Goal: Task Accomplishment & Management: Use online tool/utility

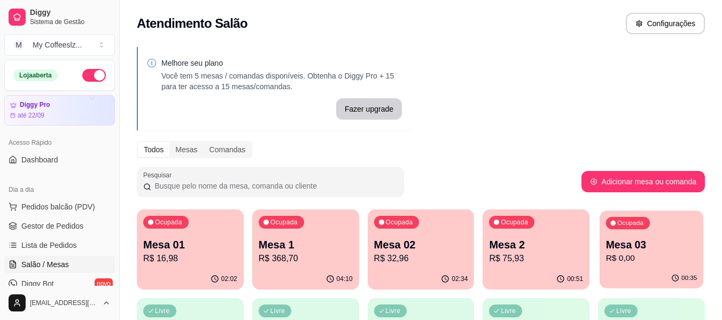
click at [649, 247] on p "Mesa 03" at bounding box center [651, 245] width 91 height 14
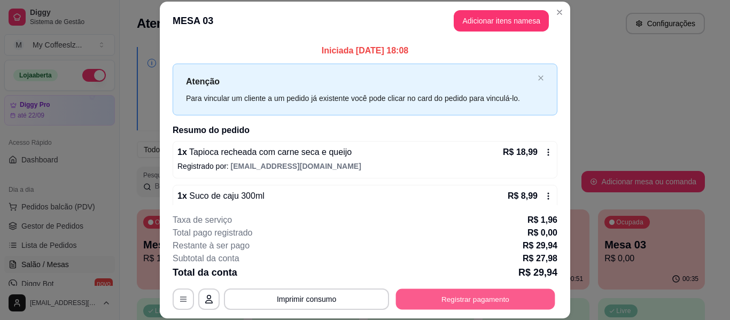
click at [447, 302] on button "Registrar pagamento" at bounding box center [475, 299] width 159 height 21
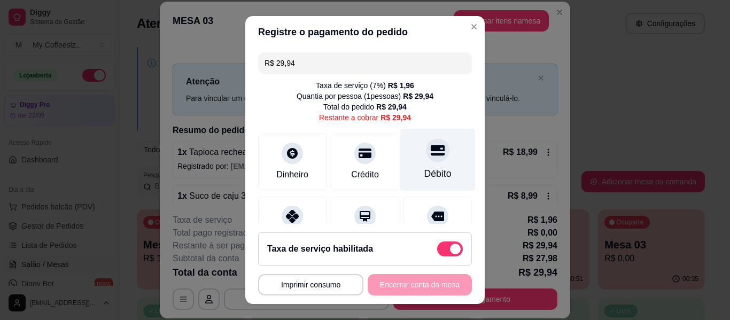
click at [425, 168] on div "Débito" at bounding box center [437, 174] width 27 height 14
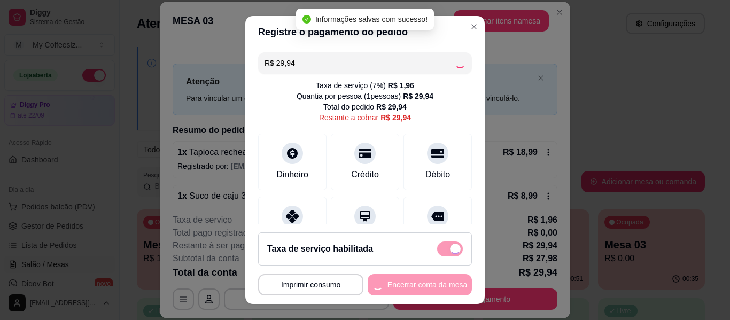
type input "R$ 0,00"
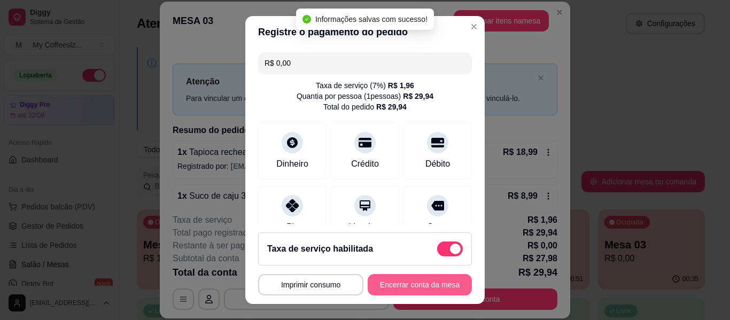
click at [408, 282] on button "Encerrar conta da mesa" at bounding box center [419, 284] width 104 height 21
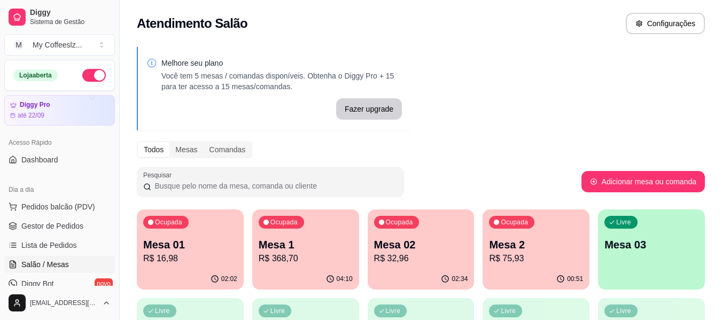
drag, startPoint x: 620, startPoint y: 72, endPoint x: 614, endPoint y: 96, distance: 24.7
click at [620, 72] on div "Melhore seu plano Você tem 5 mesas / comandas disponíveis. Obtenha o Diggy Pro …" at bounding box center [421, 305] width 602 height 528
click at [616, 279] on div "button" at bounding box center [651, 283] width 107 height 13
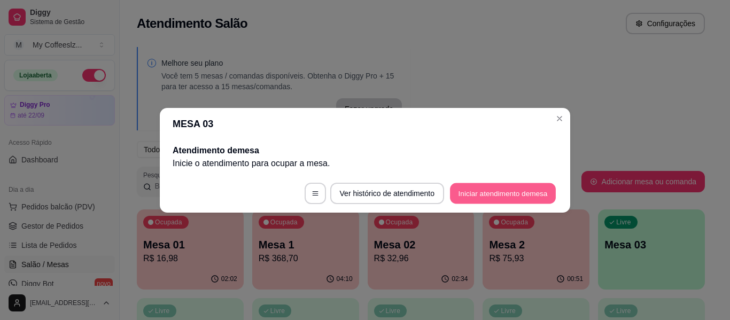
click at [491, 192] on button "Iniciar atendimento de mesa" at bounding box center [503, 193] width 106 height 21
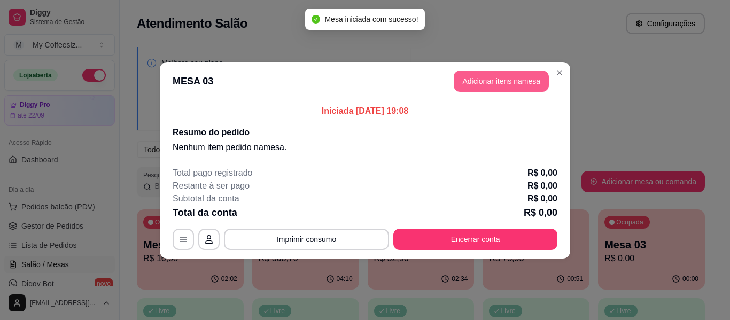
click at [499, 82] on button "Adicionar itens na mesa" at bounding box center [500, 80] width 95 height 21
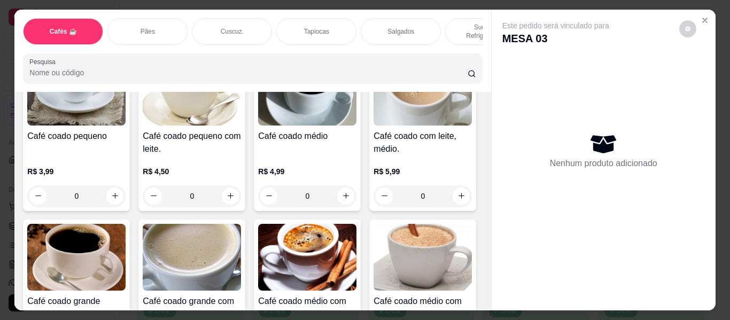
scroll to position [160, 0]
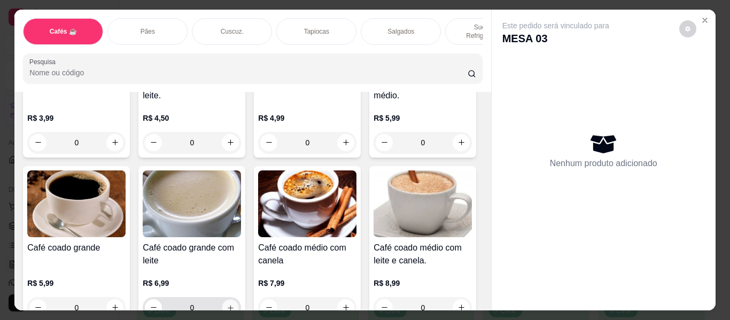
click at [234, 304] on icon "increase-product-quantity" at bounding box center [230, 308] width 8 height 8
type input "1"
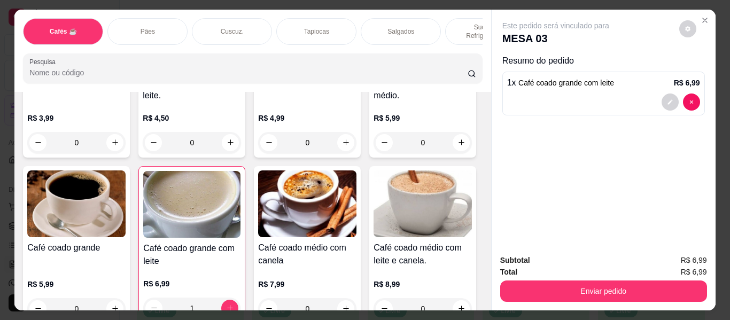
click at [446, 25] on div "Sucos e Refrigerantes" at bounding box center [485, 31] width 80 height 27
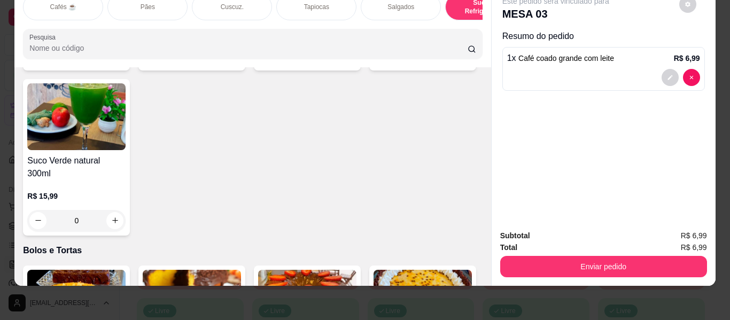
scroll to position [4542, 0]
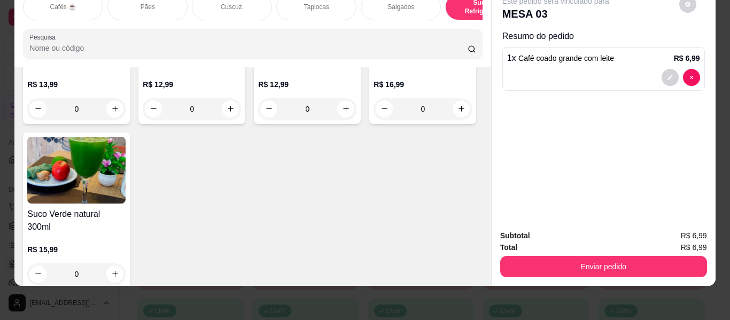
click at [137, 5] on div "Pães" at bounding box center [147, 7] width 80 height 27
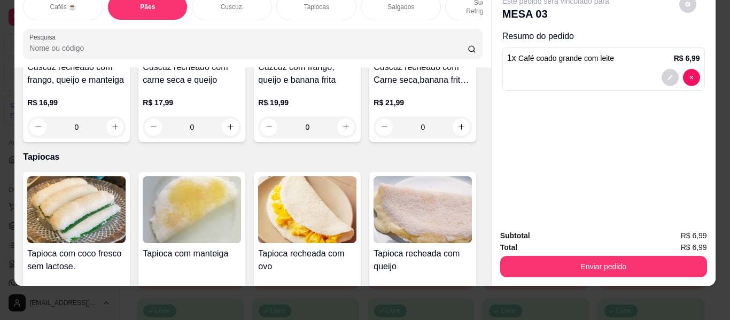
scroll to position [2358, 0]
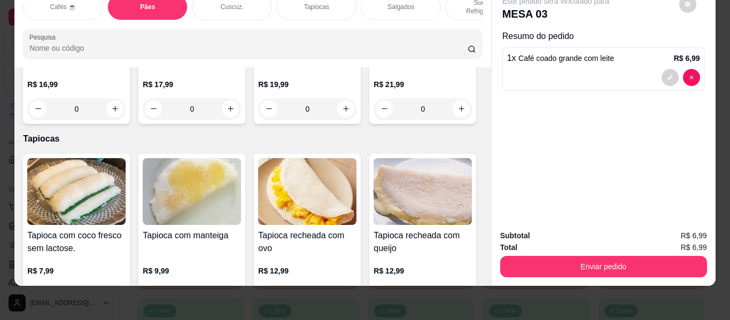
type input "1"
